Goal: Information Seeking & Learning: Learn about a topic

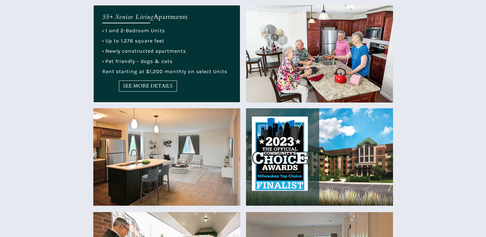
scroll to position [288, 0]
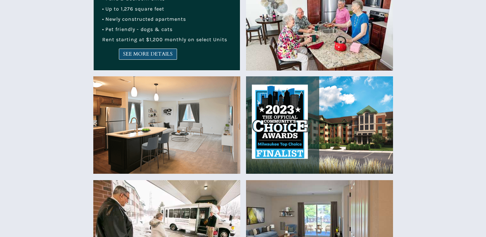
click at [123, 51] on span "SEE MORE DETAILS" at bounding box center [148, 54] width 58 height 6
drag, startPoint x: 45, startPoint y: 1597, endPoint x: 38, endPoint y: 1599, distance: 7.0
